Goal: Task Accomplishment & Management: Complete application form

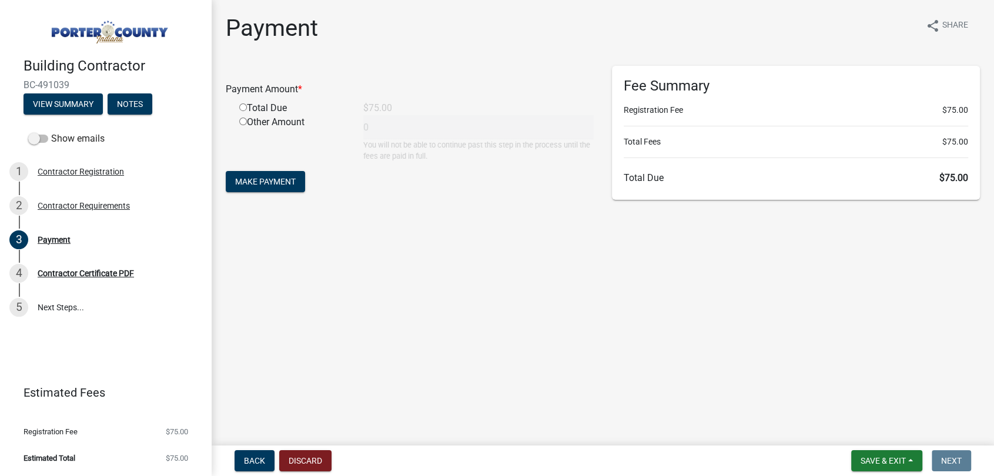
click at [243, 105] on input "radio" at bounding box center [243, 107] width 8 height 8
radio input "true"
type input "75"
click at [272, 183] on span "Make Payment" at bounding box center [265, 181] width 61 height 9
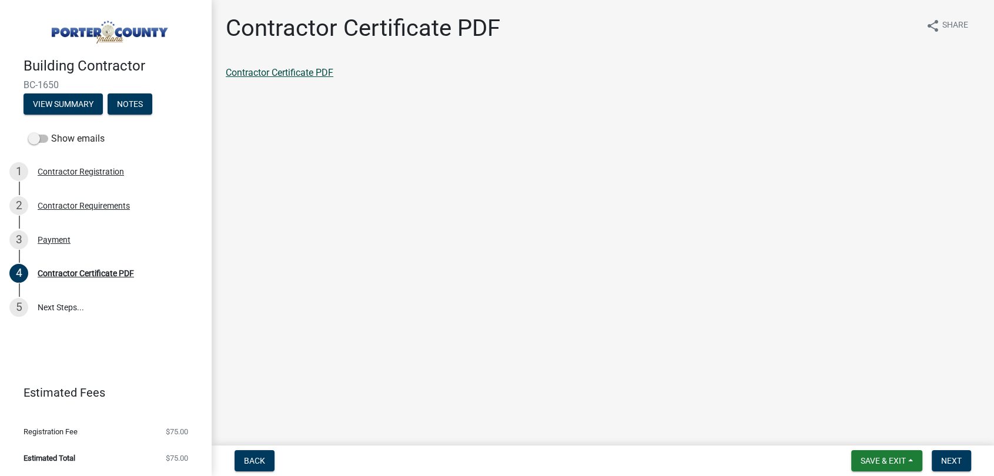
click at [301, 74] on link "Contractor Certificate PDF" at bounding box center [280, 72] width 108 height 11
